Goal: Transaction & Acquisition: Purchase product/service

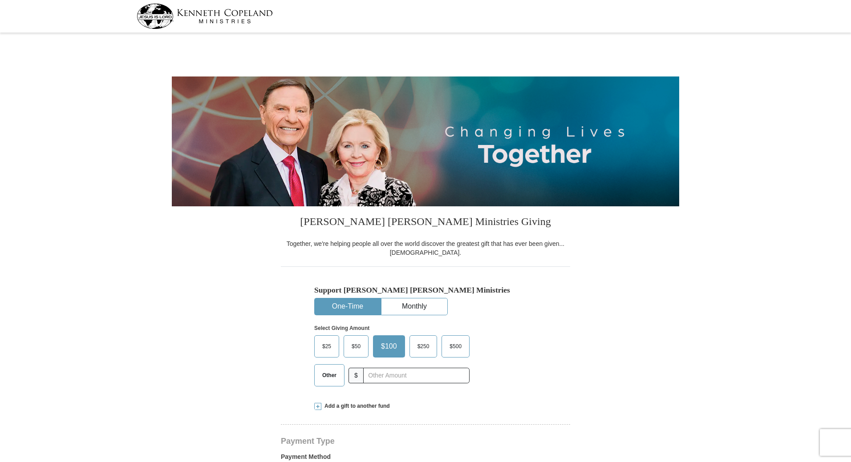
select select "WA"
click at [379, 378] on input "text" at bounding box center [416, 376] width 99 height 16
type input "136.00"
click at [527, 341] on div "Select Giving Amount Amount must be a valid number The total gift cannot be les…" at bounding box center [425, 355] width 223 height 78
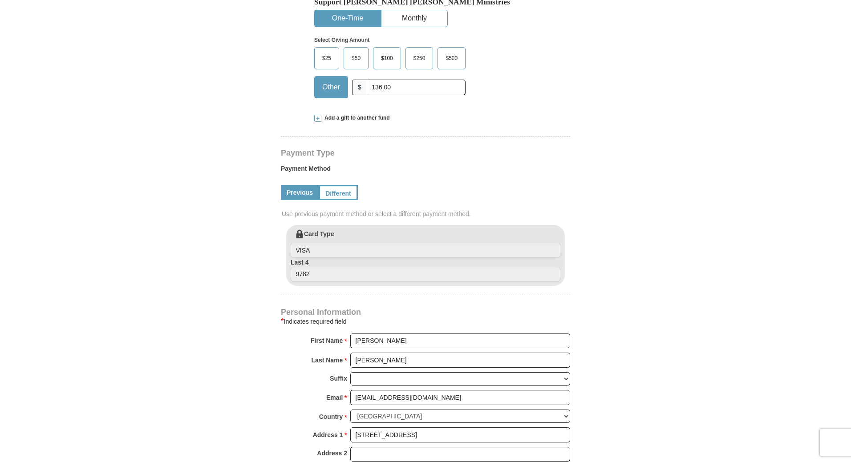
scroll to position [297, 0]
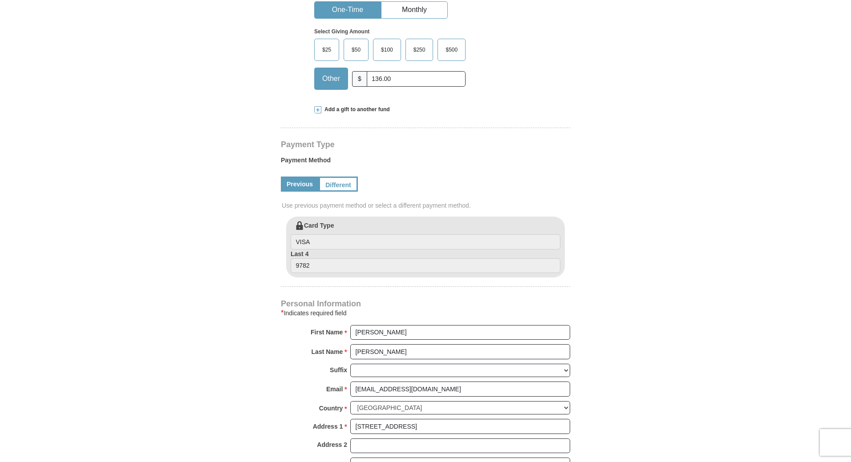
click at [657, 301] on form "[PERSON_NAME] [PERSON_NAME] Ministries Giving Together, we're helping people al…" at bounding box center [425, 218] width 507 height 959
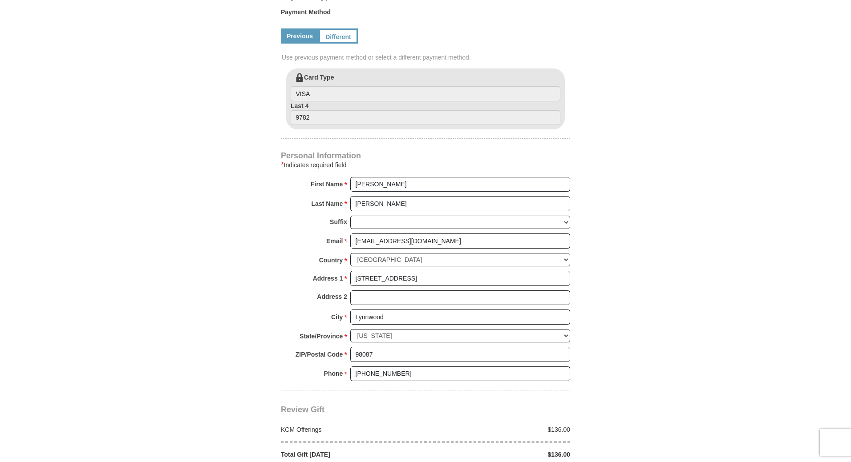
scroll to position [593, 0]
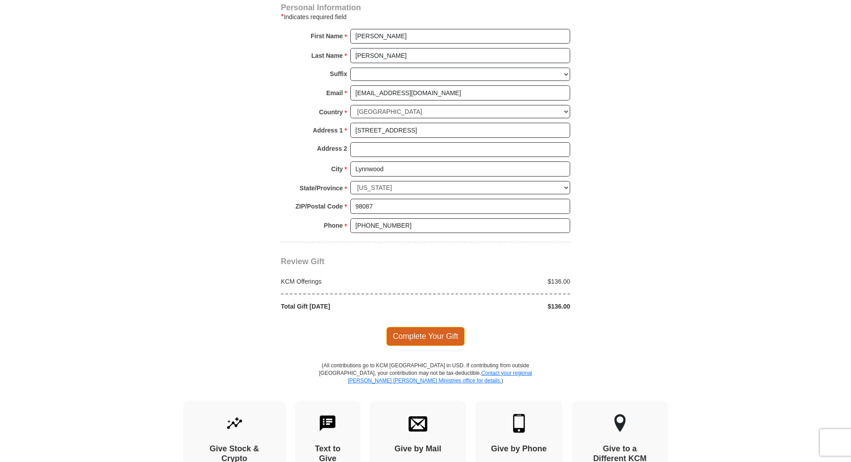
click at [452, 336] on span "Complete Your Gift" at bounding box center [425, 336] width 79 height 19
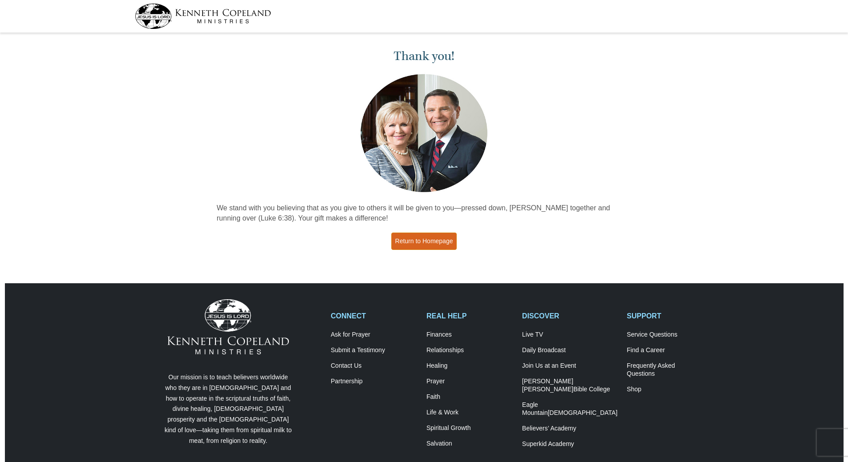
click at [430, 242] on link "Return to Homepage" at bounding box center [424, 241] width 66 height 17
